Goal: Transaction & Acquisition: Purchase product/service

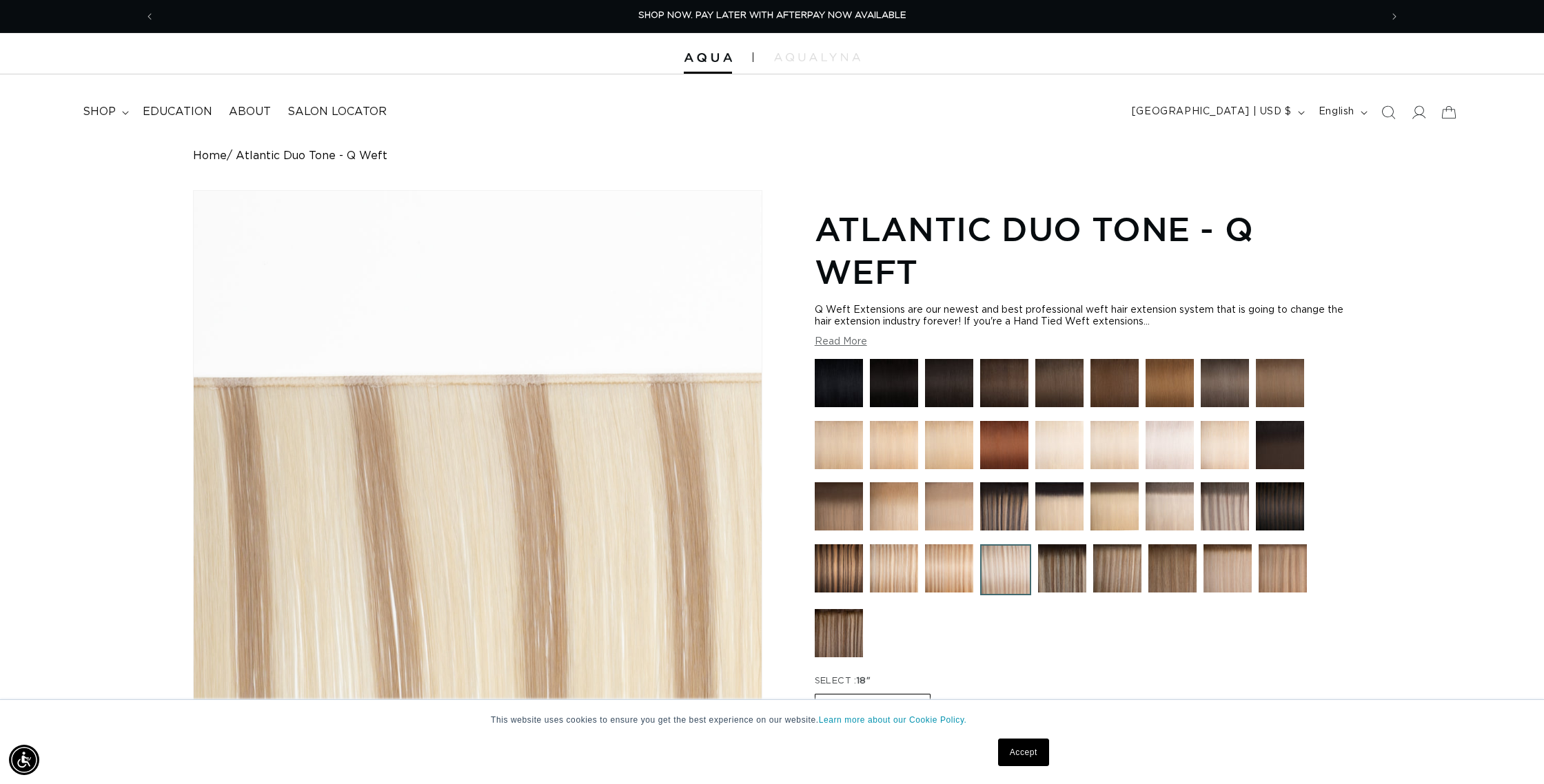
scroll to position [1, 0]
click at [1225, 556] on img at bounding box center [1227, 567] width 48 height 48
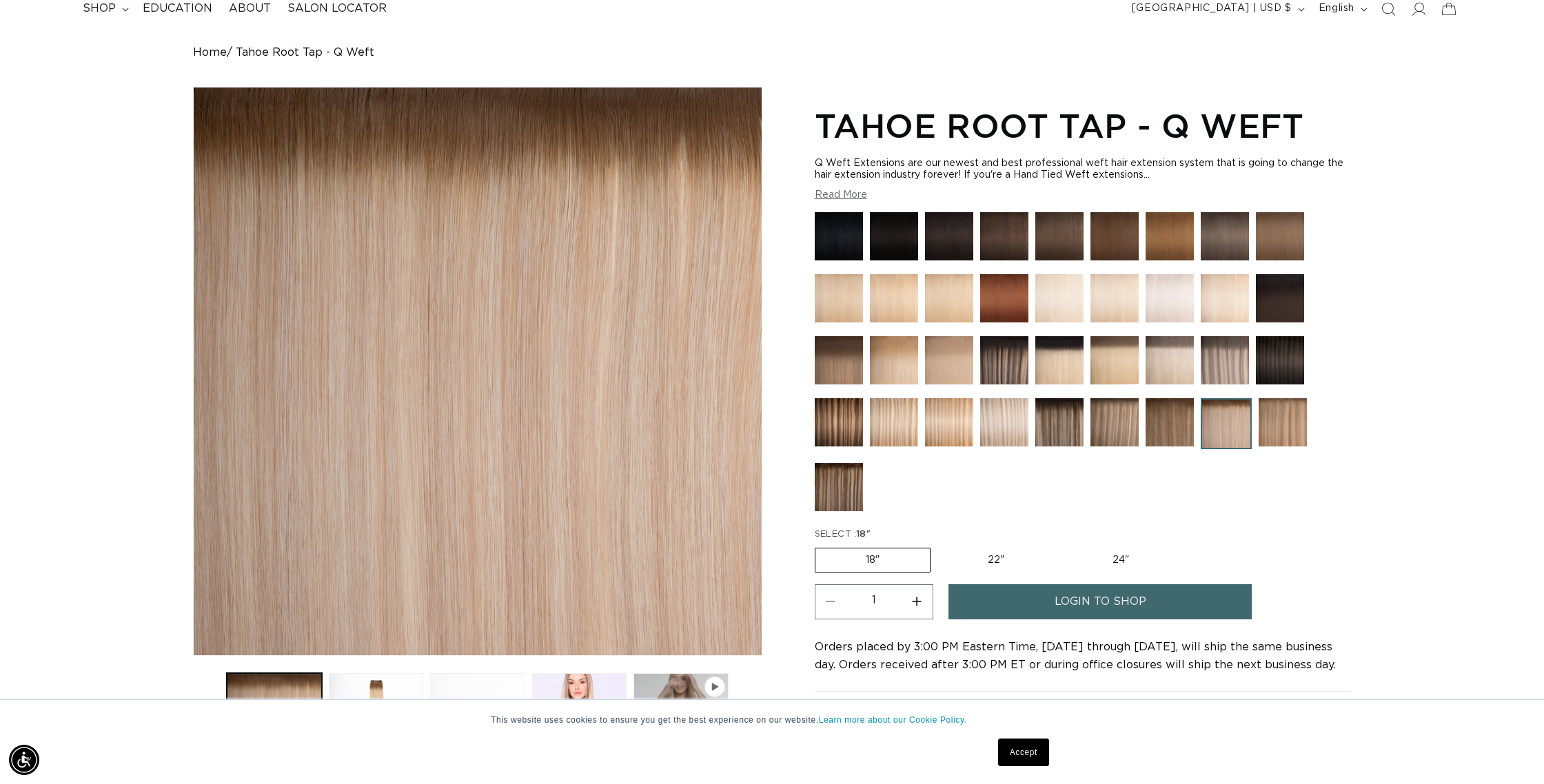
scroll to position [0, 1225]
click at [1095, 364] on img at bounding box center [1114, 359] width 48 height 48
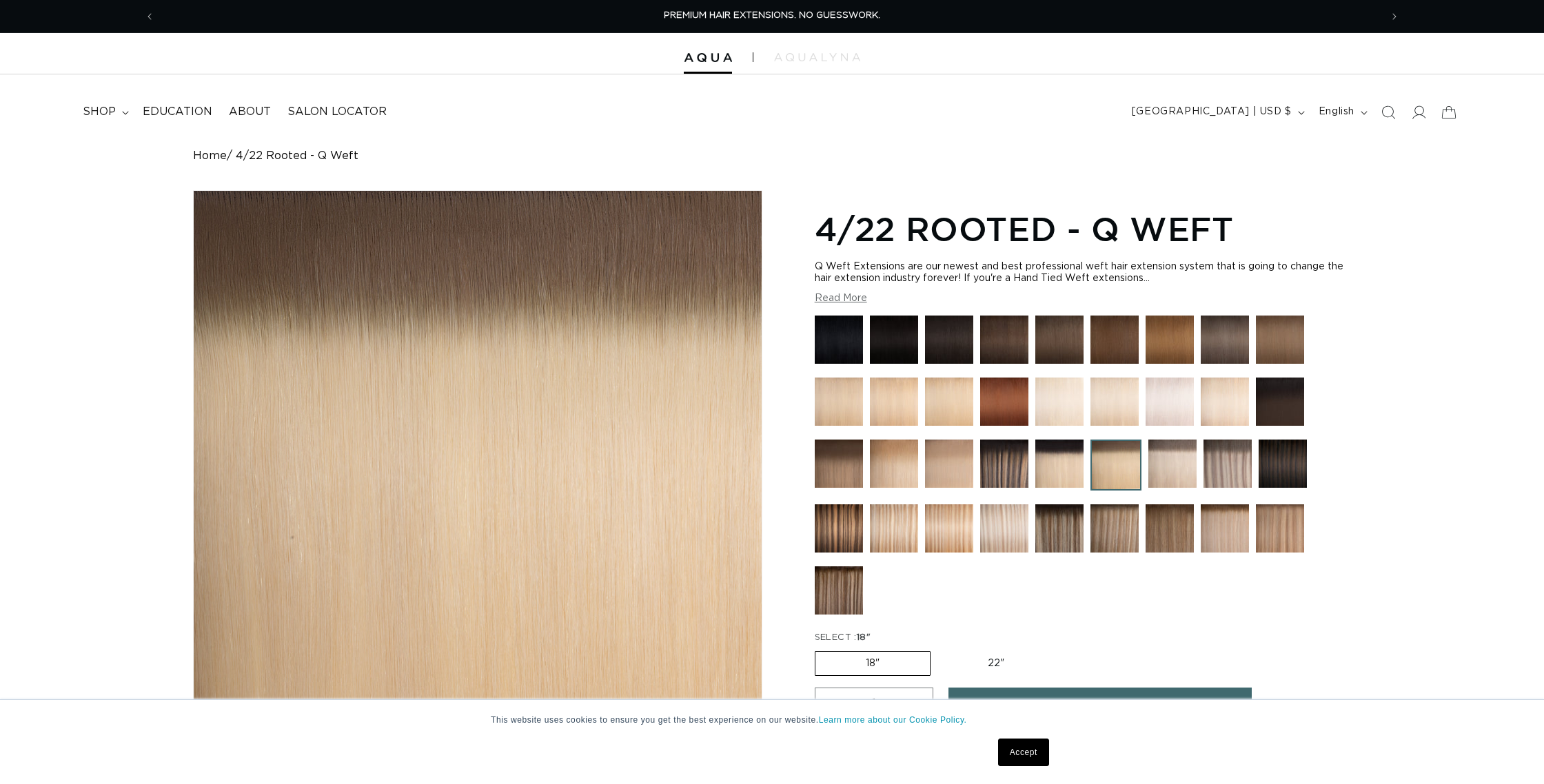
click at [1218, 472] on img at bounding box center [1227, 463] width 48 height 48
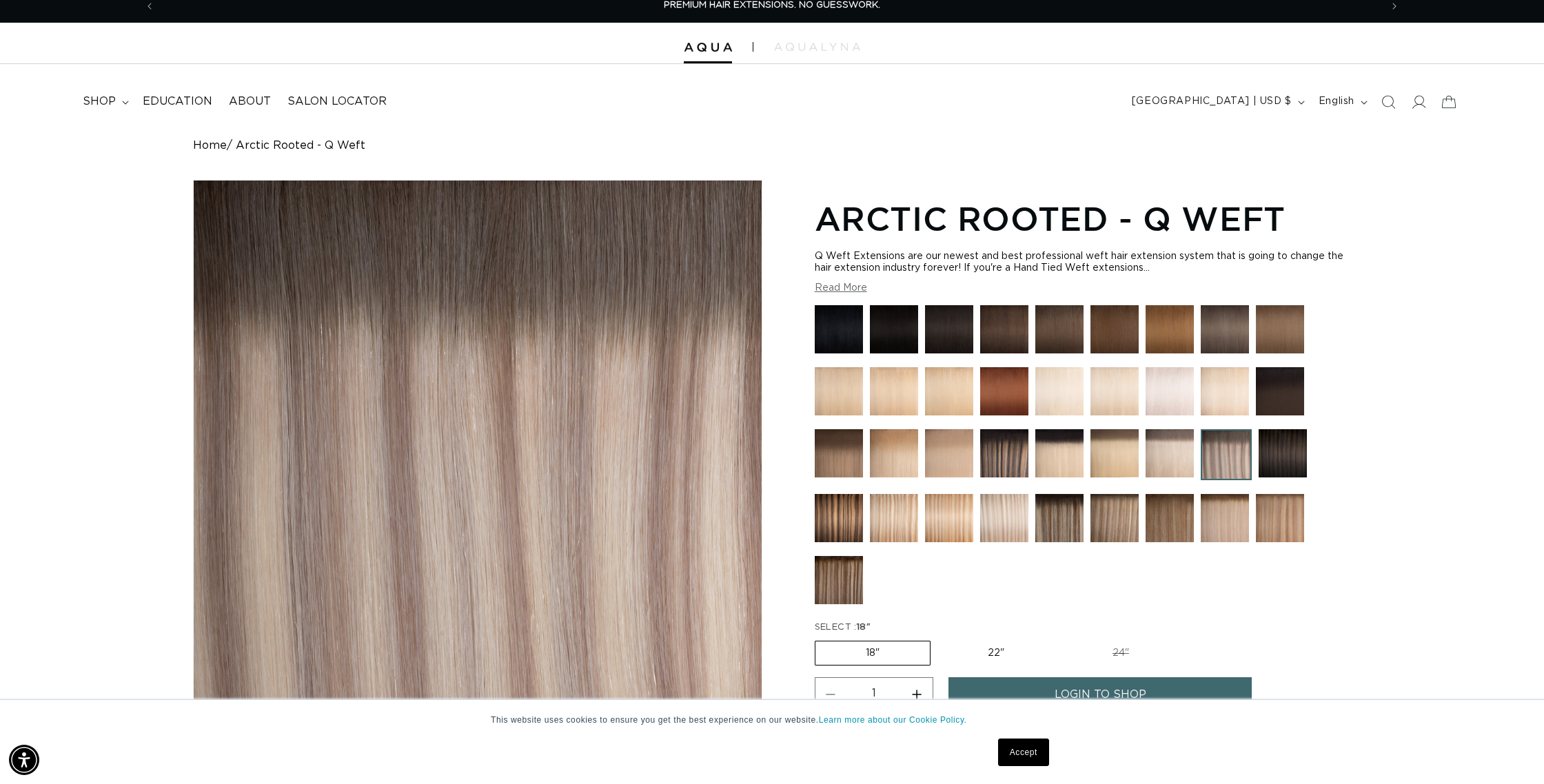
scroll to position [9, 0]
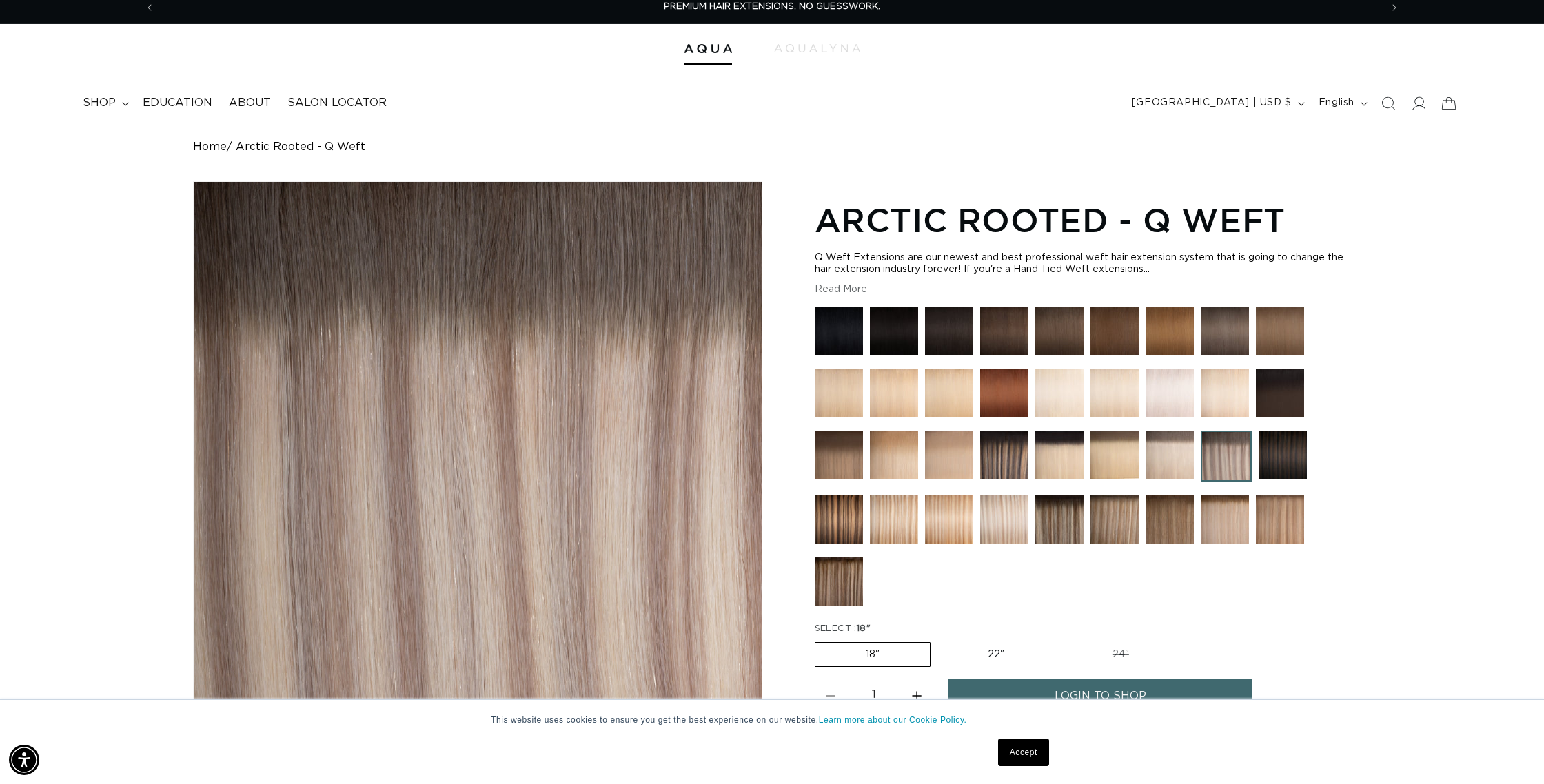
click at [1000, 520] on img at bounding box center [1004, 519] width 48 height 48
